Goal: Task Accomplishment & Management: Complete application form

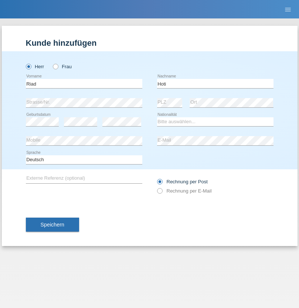
type input "Hoti"
select select "CH"
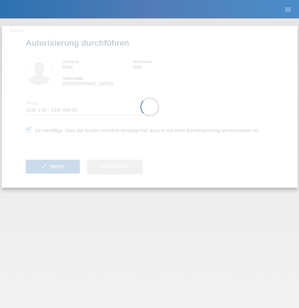
select select "1"
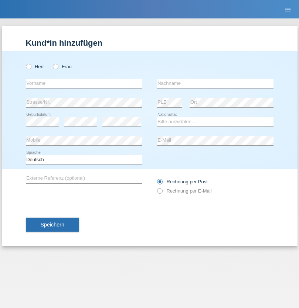
radio input "true"
click at [84, 83] on input "text" at bounding box center [84, 83] width 116 height 9
type input "Jaqueline"
click at [215, 83] on input "text" at bounding box center [215, 83] width 116 height 9
type input "[PERSON_NAME]"
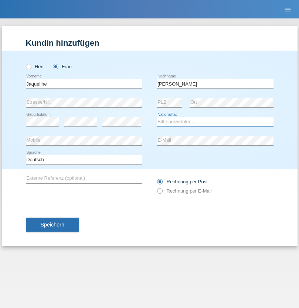
select select "PT"
select select "C"
select select "18"
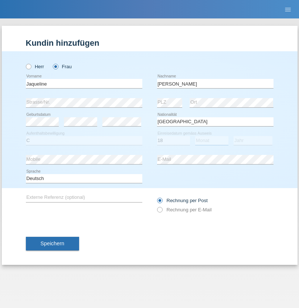
select select "07"
select select "2013"
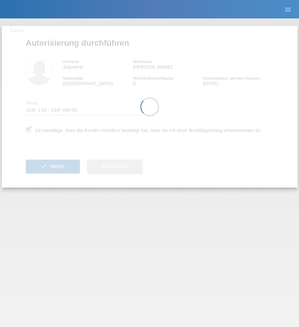
select select "1"
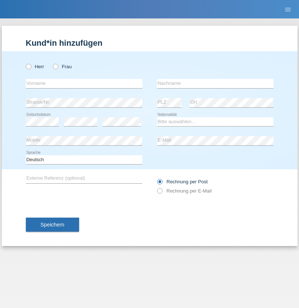
radio input "true"
click at [84, 83] on input "text" at bounding box center [84, 83] width 116 height 9
type input "Adem"
click at [215, 83] on input "text" at bounding box center [215, 83] width 116 height 9
type input "Rexhepi"
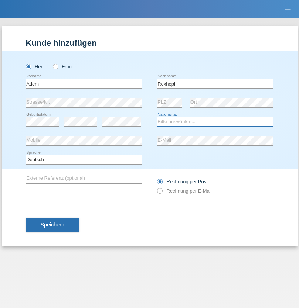
select select "RS"
select select "C"
select select "01"
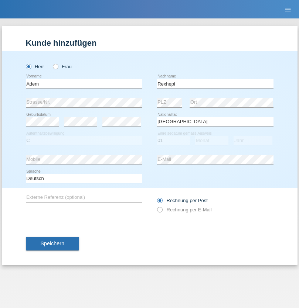
select select "08"
select select "1993"
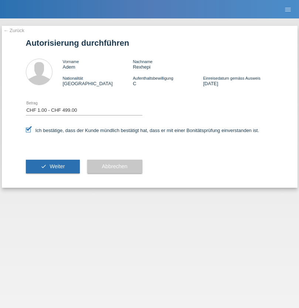
select select "1"
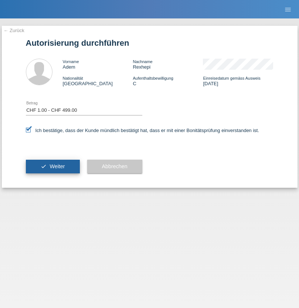
click at [52, 166] on span "Weiter" at bounding box center [56, 166] width 15 height 6
